Goal: Check status: Check status

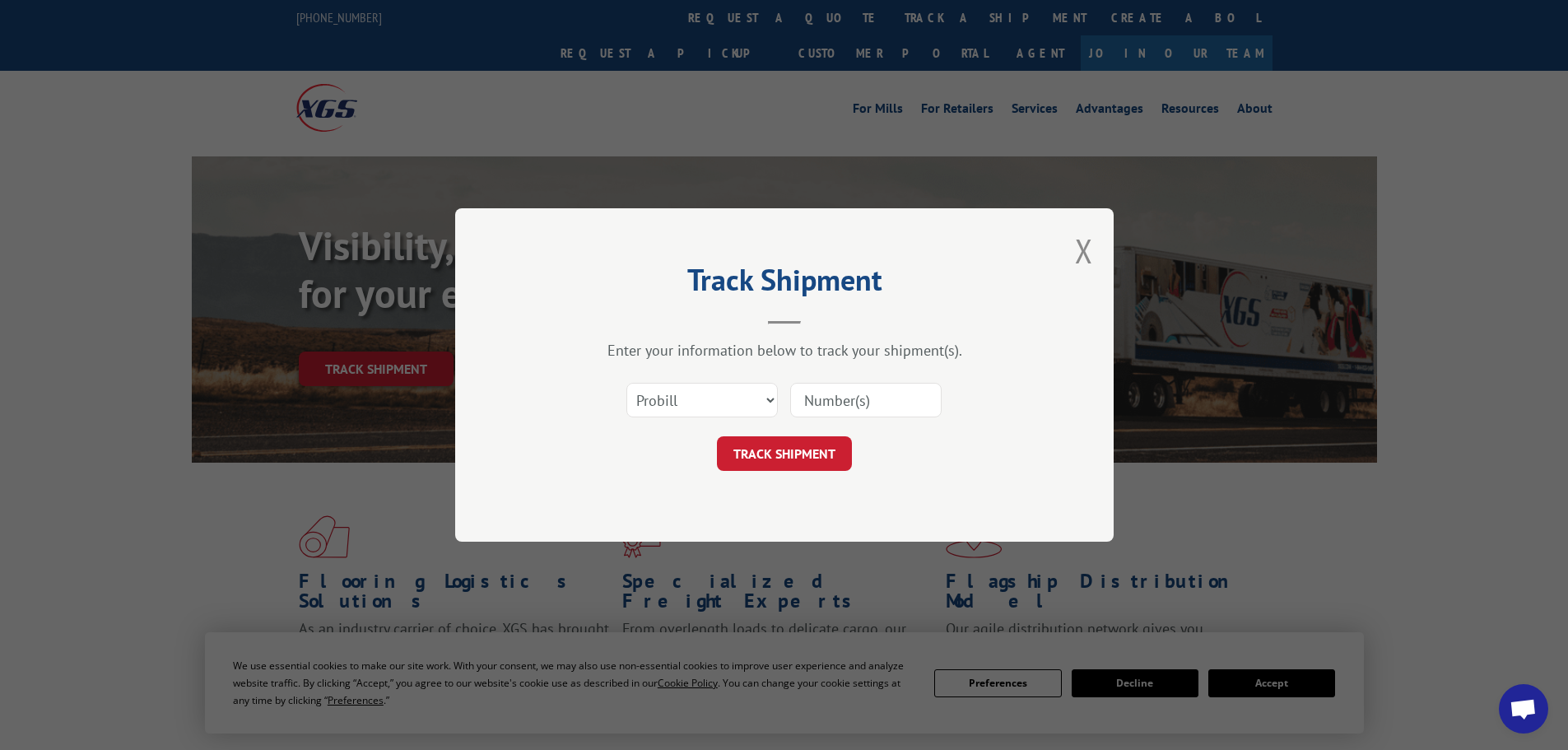
click at [848, 388] on input at bounding box center [865, 400] width 151 height 35
paste input "17235306"
type input "17235306"
click at [717, 436] on button "TRACK SHIPMENT" at bounding box center [784, 454] width 135 height 35
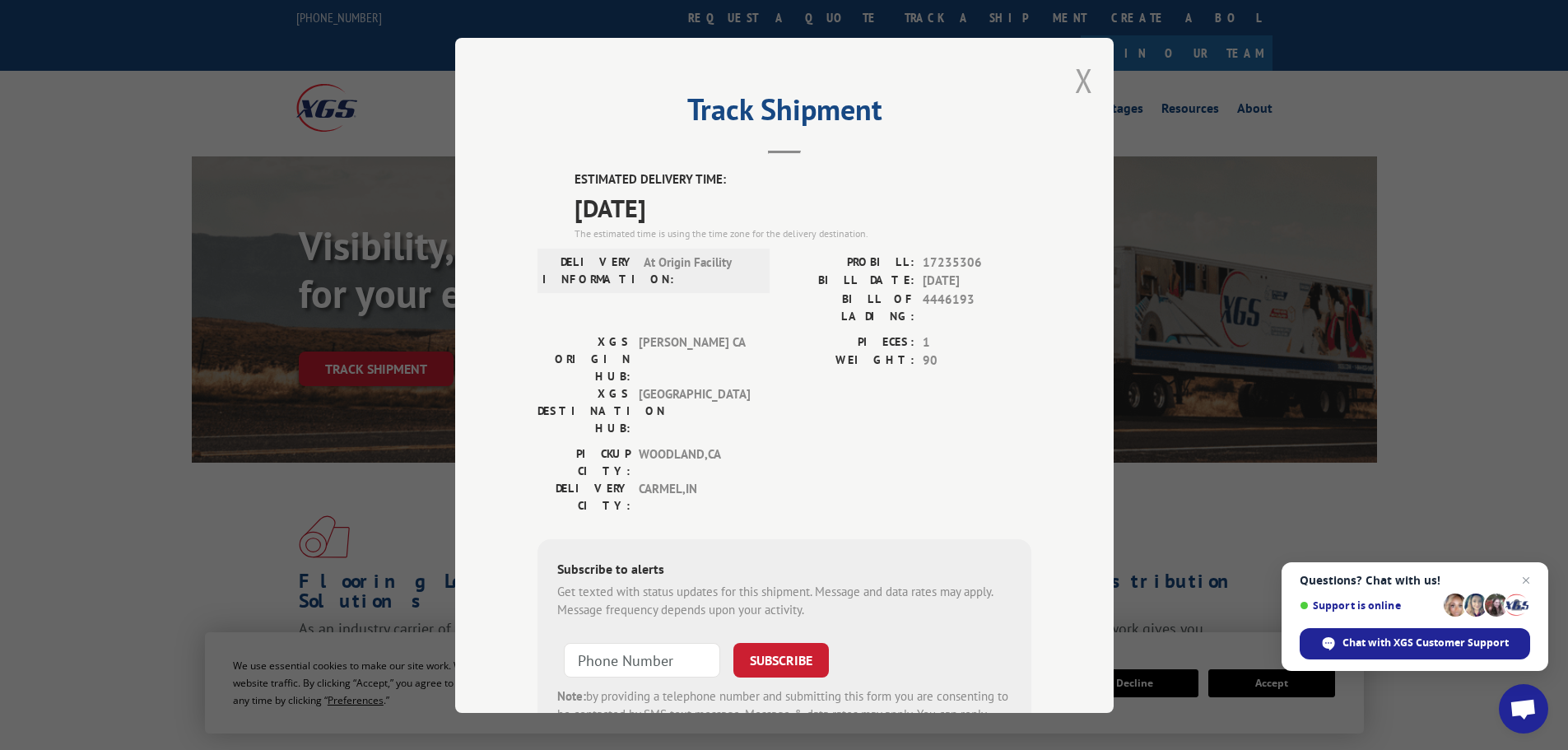
click at [1078, 88] on button "Close modal" at bounding box center [1084, 80] width 18 height 44
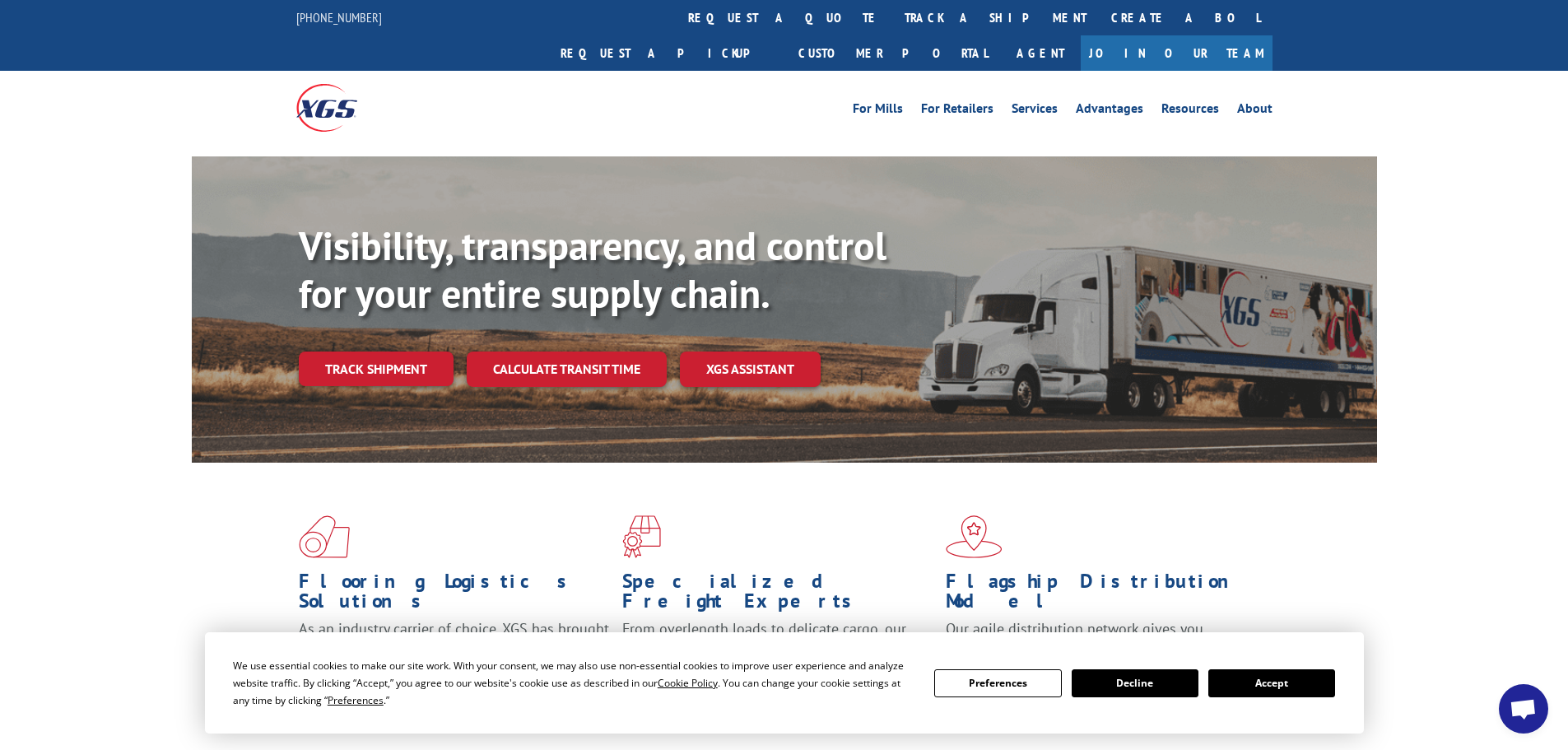
click at [714, 71] on div "For [PERSON_NAME] For Retailers Services Advantages Resources About For [PERSON…" at bounding box center [784, 108] width 976 height 73
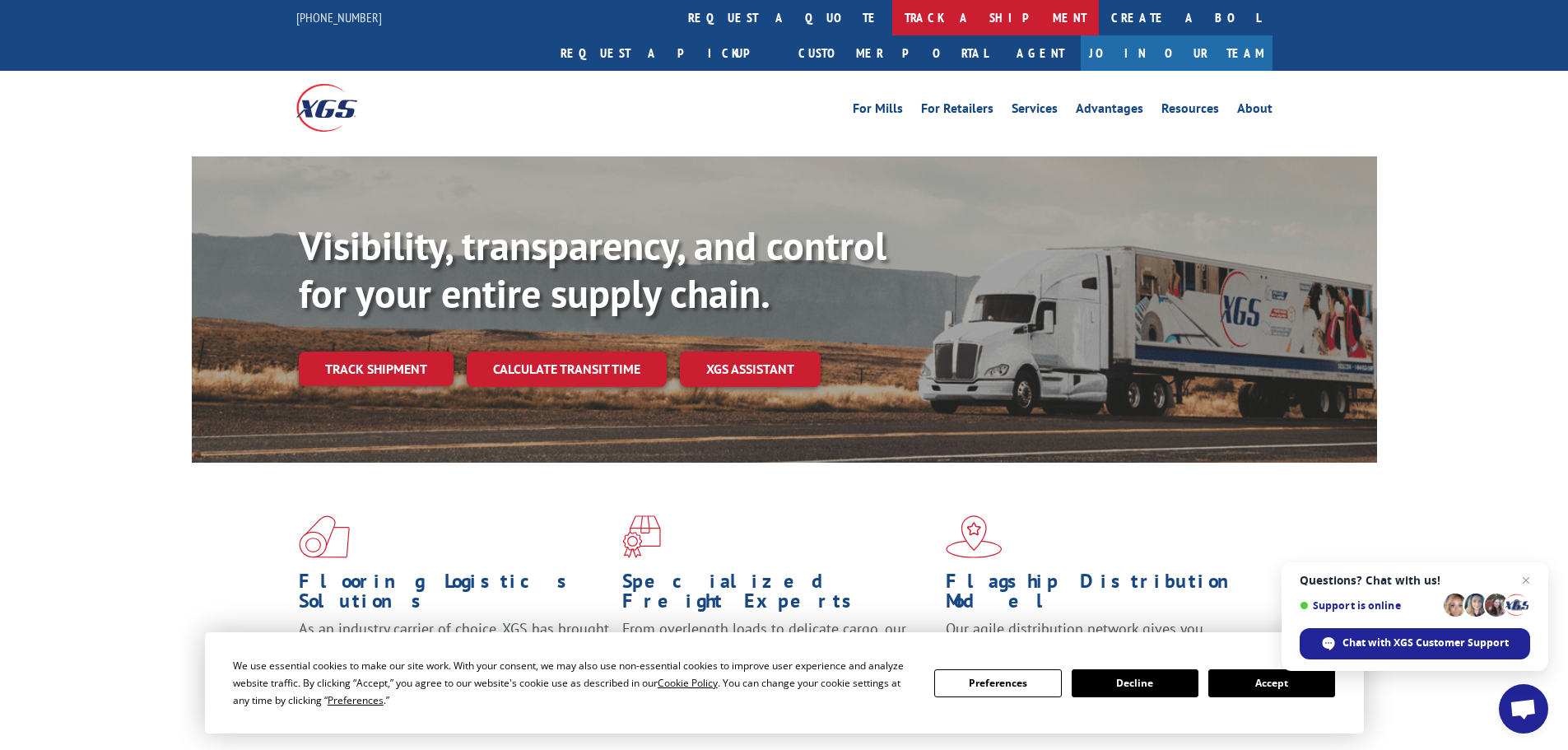
click at [892, 21] on link "track a shipment" at bounding box center [996, 17] width 206 height 35
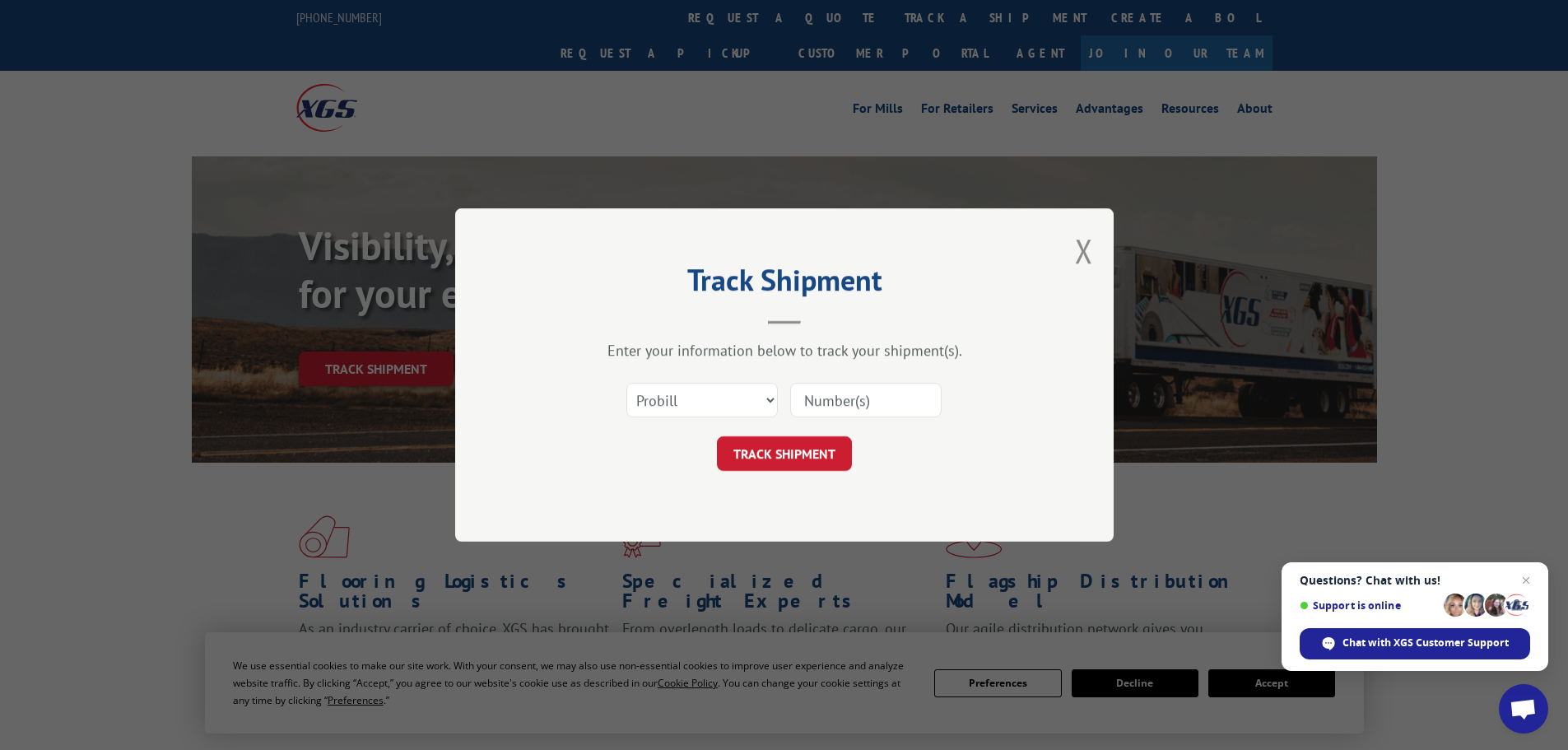
click at [808, 399] on input at bounding box center [865, 400] width 151 height 35
click at [799, 394] on input at bounding box center [865, 400] width 151 height 35
paste input "17235306"
type input "17235306."
click button "TRACK SHIPMENT" at bounding box center [784, 454] width 135 height 35
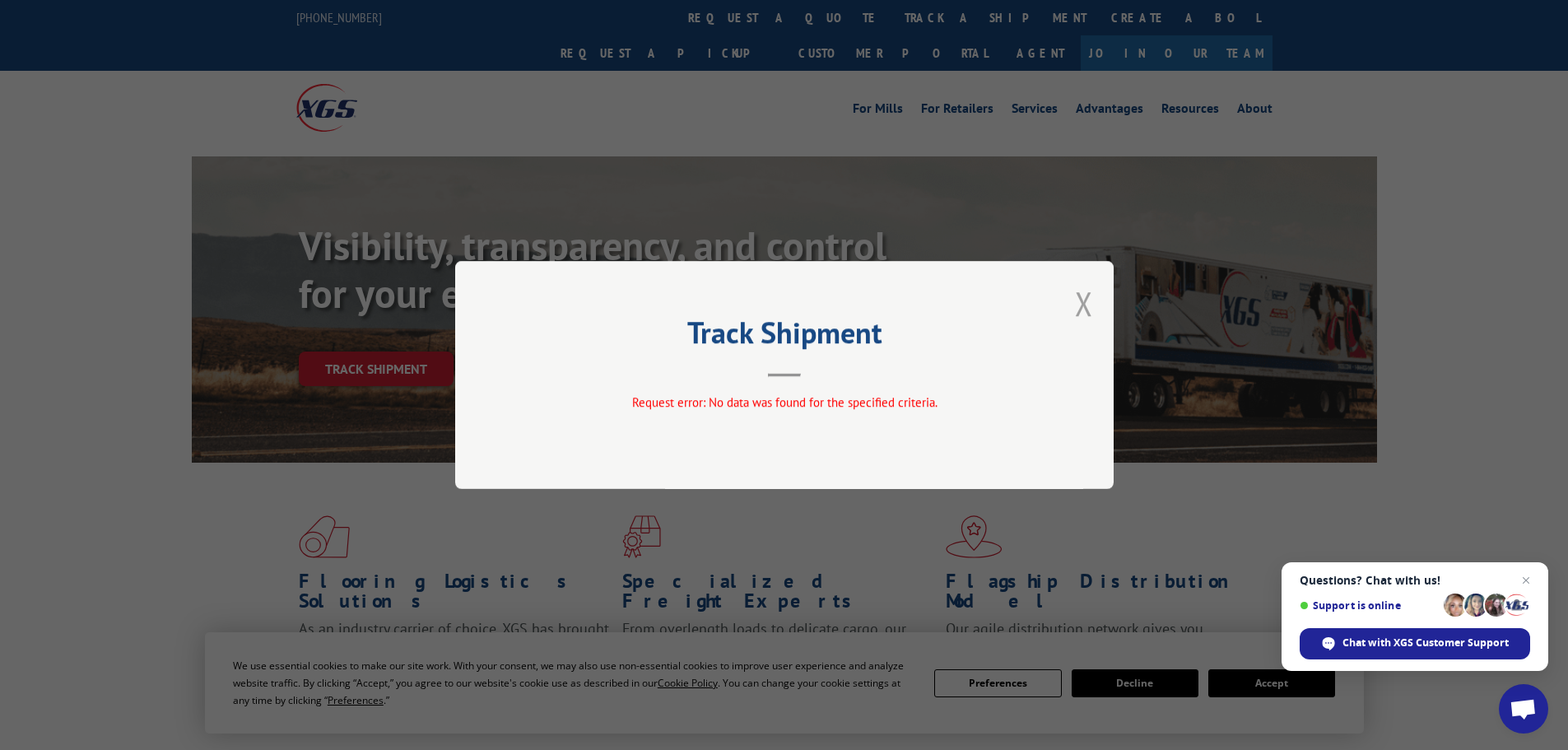
click at [1090, 306] on button "Close modal" at bounding box center [1084, 303] width 18 height 44
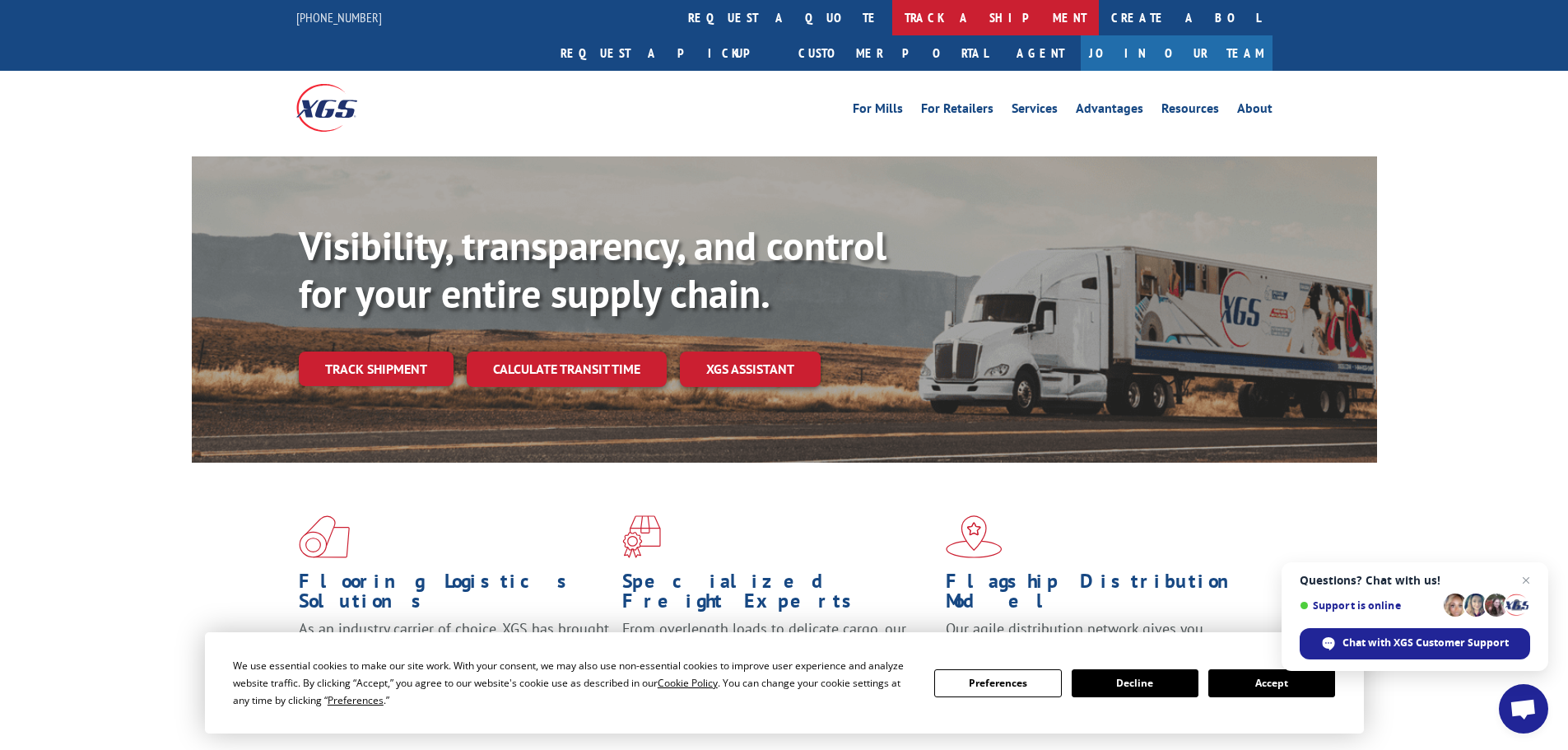
click at [892, 17] on link "track a shipment" at bounding box center [996, 17] width 206 height 35
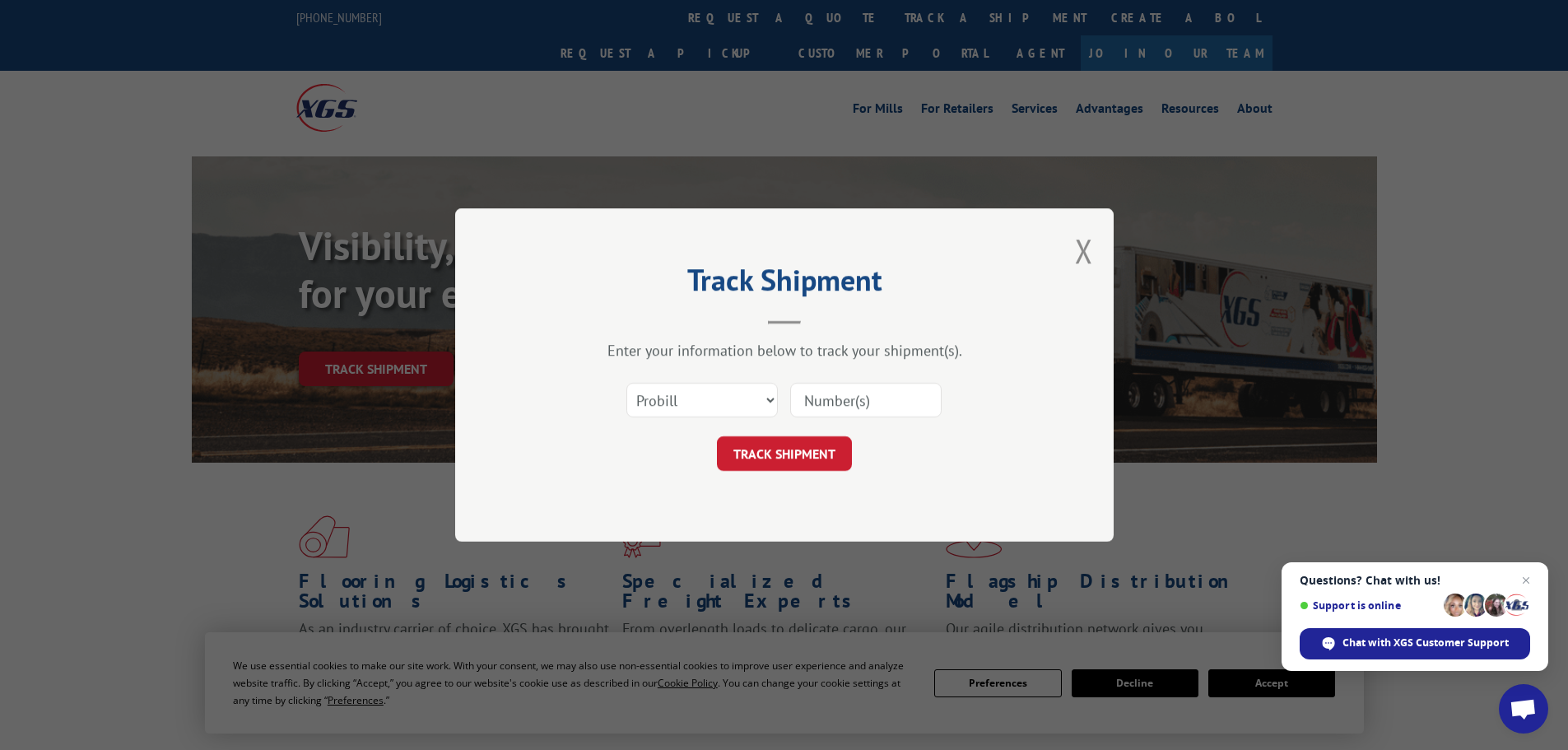
click at [822, 394] on input at bounding box center [865, 400] width 151 height 35
paste input "17235306"
type input "17235306"
click at [804, 473] on div "Track Shipment Enter your information below to track your shipment(s). Select c…" at bounding box center [784, 374] width 658 height 333
click at [805, 449] on button "TRACK SHIPMENT" at bounding box center [784, 454] width 135 height 35
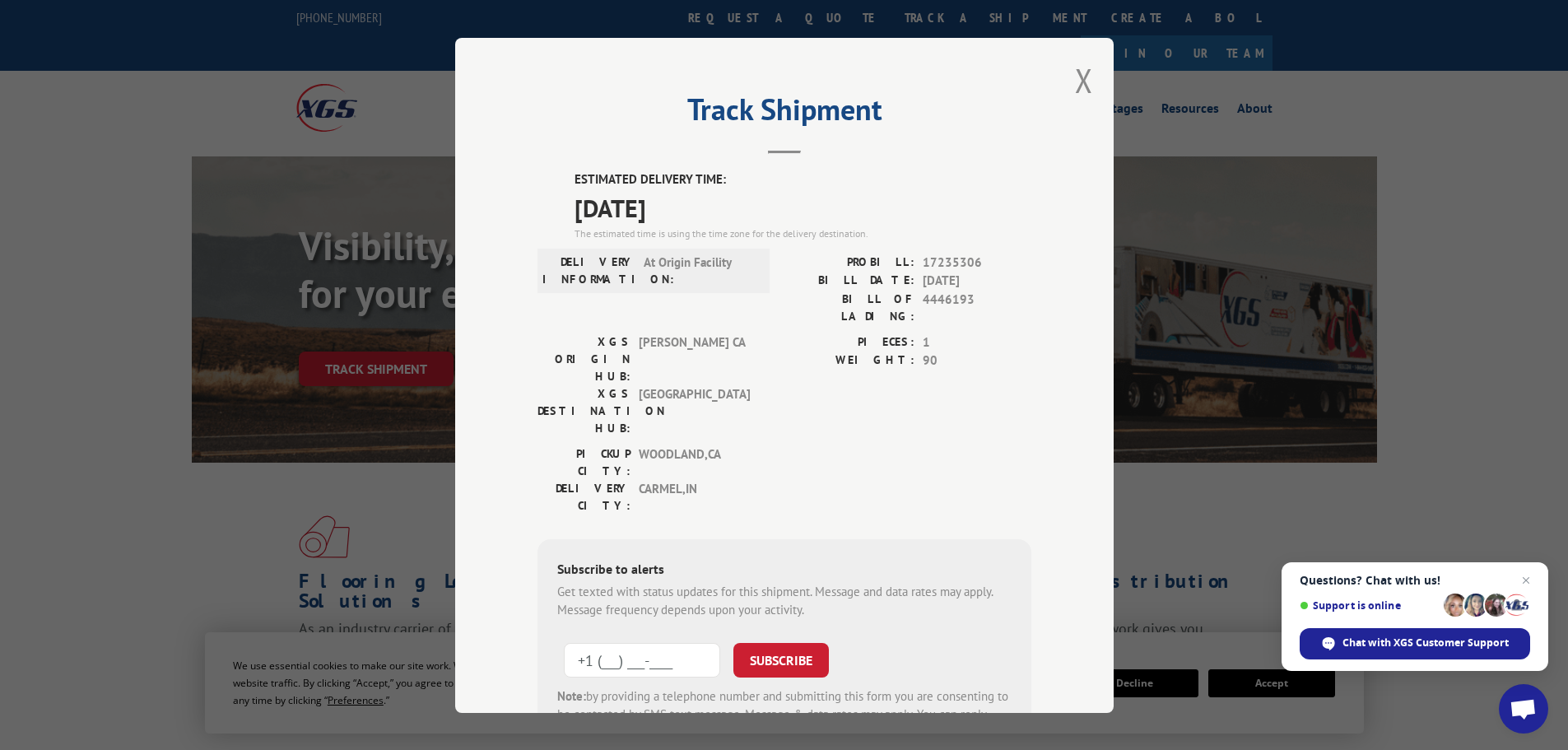
click at [641, 642] on input "+1 (___) ___-____" at bounding box center [642, 660] width 156 height 35
type input "[PHONE_NUMBER]"
click at [785, 642] on button "SUBSCRIBE" at bounding box center [781, 660] width 95 height 35
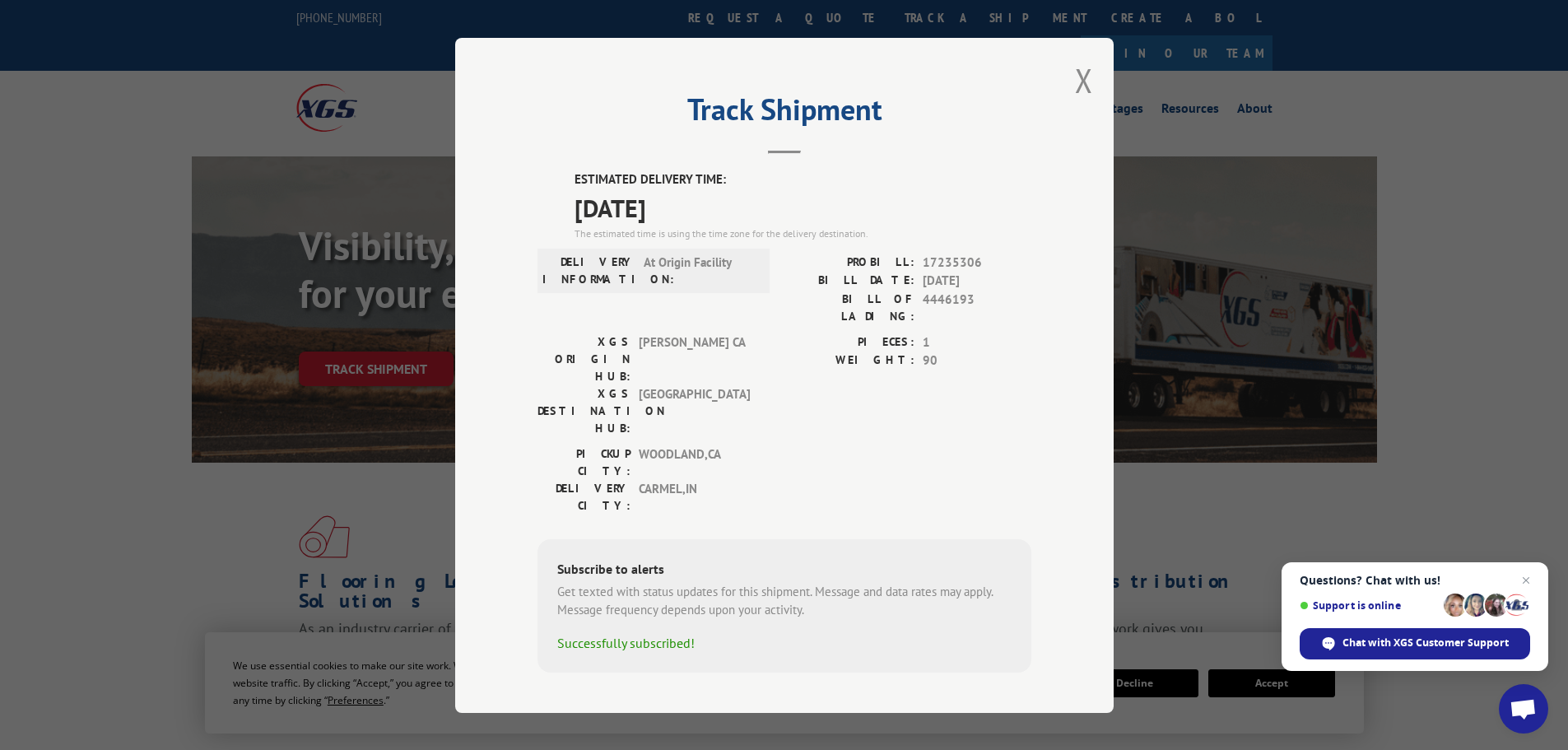
click at [568, 632] on div "Successfully subscribed!" at bounding box center [785, 642] width 454 height 20
click at [1089, 102] on button "Close modal" at bounding box center [1084, 80] width 18 height 44
